Goal: Information Seeking & Learning: Learn about a topic

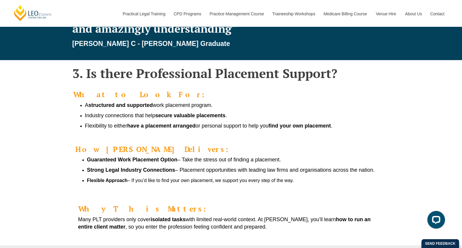
scroll to position [662, 0]
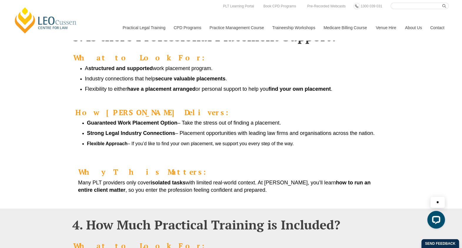
click at [65, 112] on div "How [PERSON_NAME] Delivers: Guaranteed Work Placement Option – Take the stress …" at bounding box center [231, 127] width 335 height 51
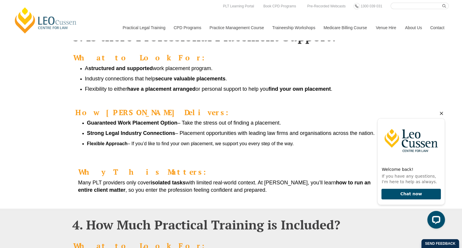
click at [443, 113] on icon "Hide greeting" at bounding box center [441, 113] width 7 height 7
